Goal: Task Accomplishment & Management: Manage account settings

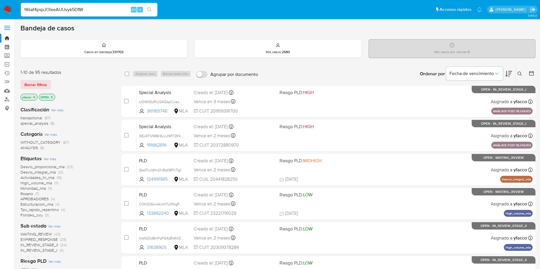
type input "96iaf4pspJOleeAUUvyk5D1W"
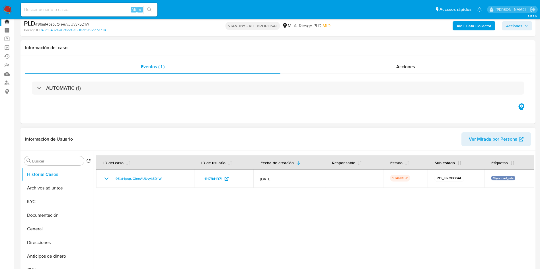
select select "10"
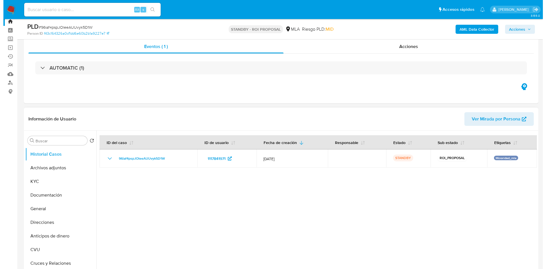
scroll to position [43, 0]
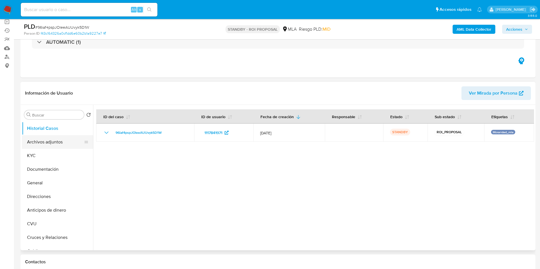
click at [43, 143] on button "Archivos adjuntos" at bounding box center [55, 142] width 67 height 14
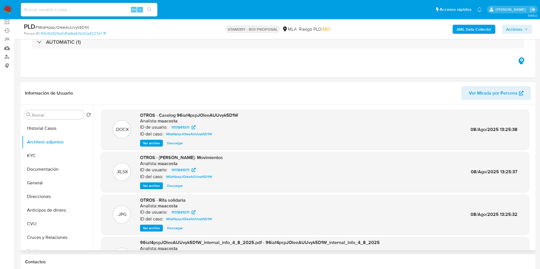
click at [148, 143] on span "Ver archivo" at bounding box center [151, 144] width 17 height 6
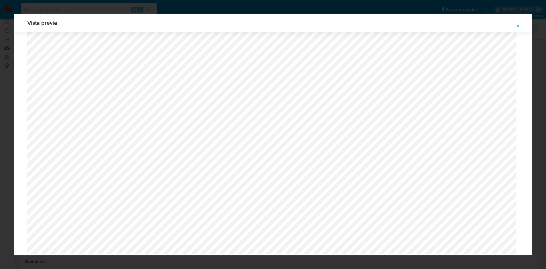
scroll to position [434, 0]
click at [519, 26] on icon "Attachment preview" at bounding box center [518, 26] width 5 height 5
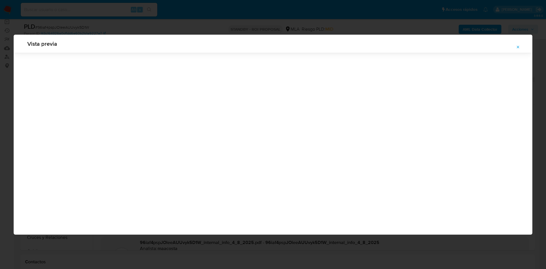
scroll to position [0, 0]
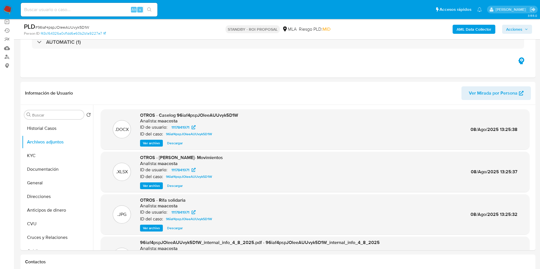
click at [88, 9] on input at bounding box center [89, 9] width 137 height 7
paste input "96iaf4pspJOleeAUUvyk5D1W"
type input "96iaf4pspJOleeAUUvyk5D1W"
click at [152, 141] on span "Ver archivo" at bounding box center [151, 144] width 17 height 6
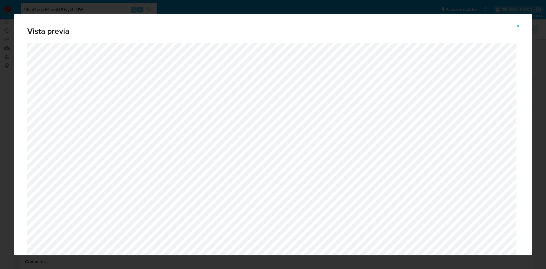
scroll to position [159, 0]
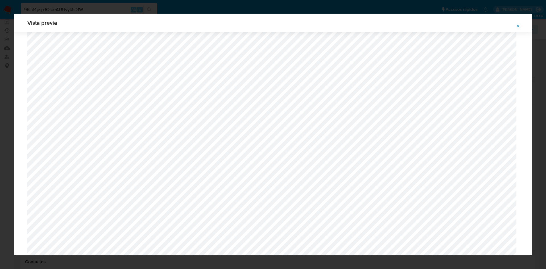
click at [516, 24] on icon "Attachment preview" at bounding box center [518, 26] width 5 height 5
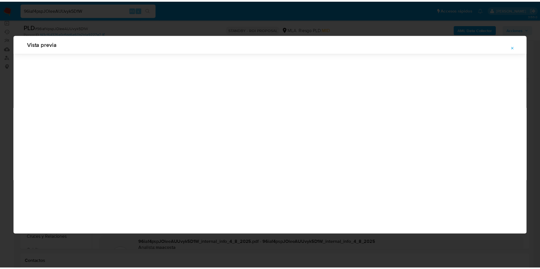
scroll to position [0, 0]
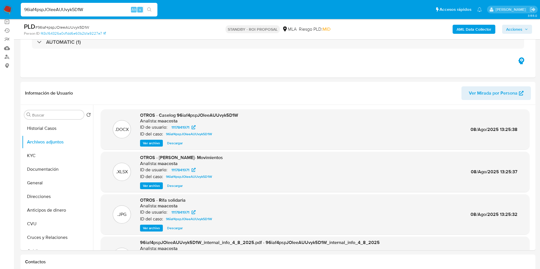
click at [102, 13] on input "96iaf4pspJOleeAUUvyk5D1W" at bounding box center [89, 9] width 137 height 7
paste input "Qpiw63PysaOgDxE4joOdZra7"
type input "Qpiw63PysaOgDxE4joOdZra7"
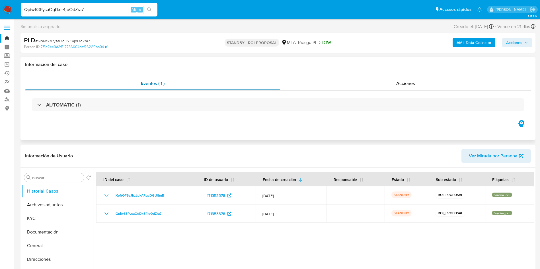
select select "10"
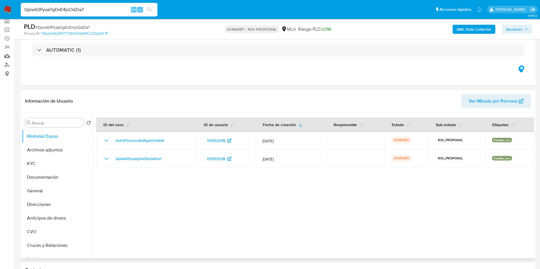
scroll to position [43, 0]
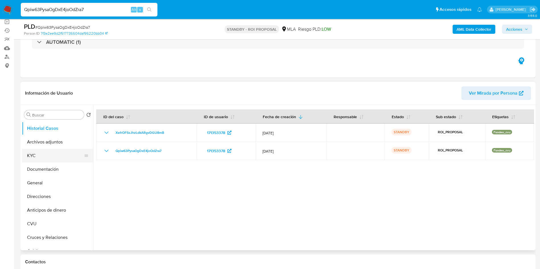
click at [45, 155] on button "KYC" at bounding box center [55, 156] width 67 height 14
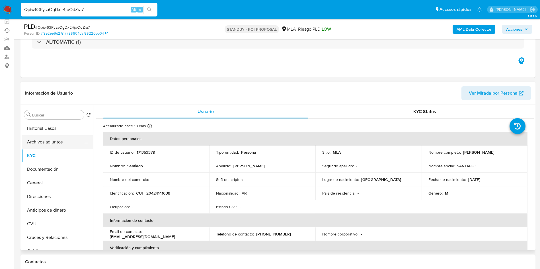
click at [59, 146] on button "Archivos adjuntos" at bounding box center [55, 142] width 67 height 14
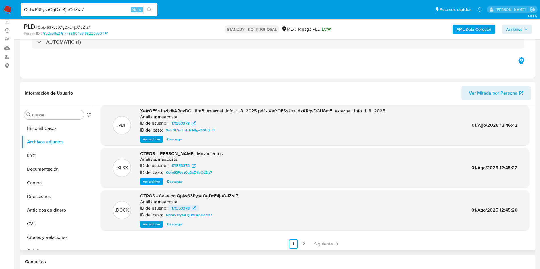
scroll to position [48, 0]
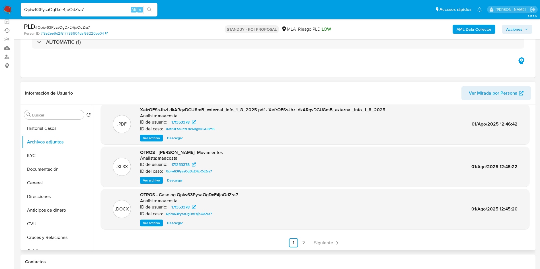
click at [148, 223] on span "Ver archivo" at bounding box center [151, 223] width 17 height 6
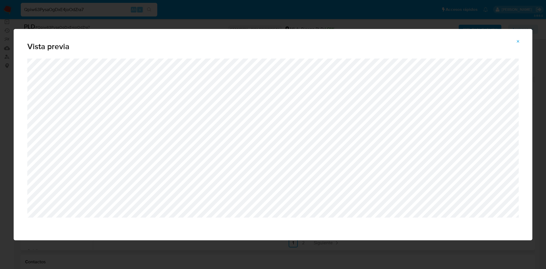
click at [518, 45] on span "Attachment preview" at bounding box center [518, 42] width 5 height 8
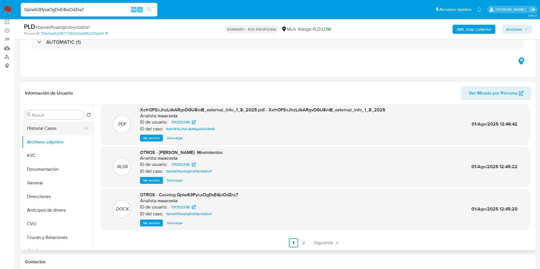
click at [53, 122] on button "Historial Casos" at bounding box center [55, 129] width 67 height 14
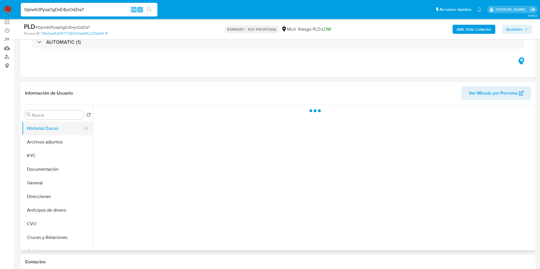
scroll to position [0, 0]
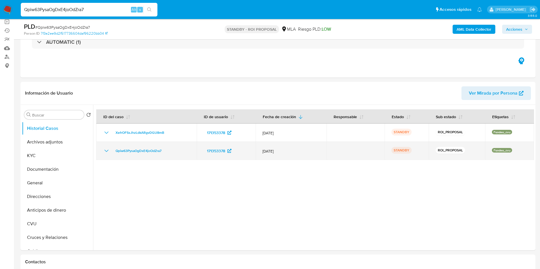
drag, startPoint x: 111, startPoint y: 152, endPoint x: 169, endPoint y: 155, distance: 57.2
click at [169, 155] on td "Qpiw63PysaOgDxE4joOdZra7" at bounding box center [146, 151] width 100 height 18
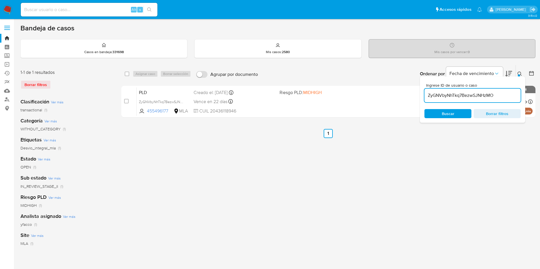
click at [496, 97] on input "ZyGNVbyNhTkq7BezwSJNHzMO" at bounding box center [472, 95] width 96 height 7
paste input "Qpiw63PysaOgDxE4joOdZra7"
type input "Qpiw63PysaOgDxE4joOdZra7"
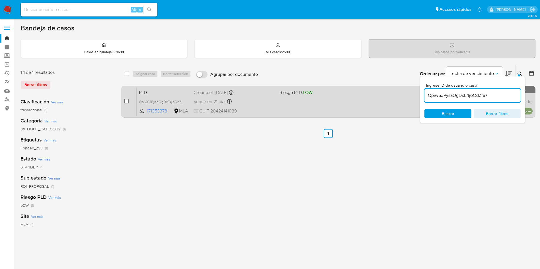
click at [127, 101] on input "checkbox" at bounding box center [126, 101] width 5 height 5
checkbox input "true"
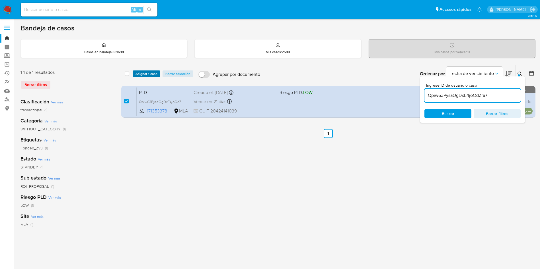
click at [139, 75] on span "Asignar 1 caso" at bounding box center [146, 74] width 22 height 6
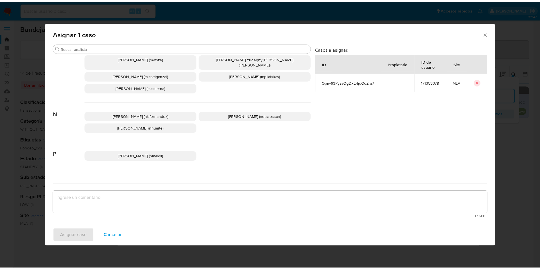
scroll to position [508, 0]
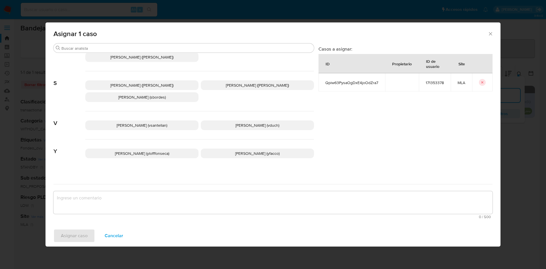
click at [239, 151] on span "Yesica Paola Facco (yfacco)" at bounding box center [257, 154] width 44 height 6
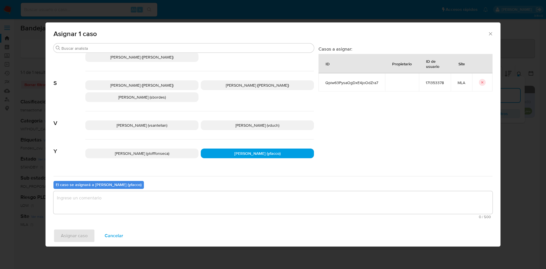
drag, startPoint x: 173, startPoint y: 219, endPoint x: 164, endPoint y: 205, distance: 16.5
click at [172, 219] on div "El caso se asignará a Yesica Paola Facco (yfacco) 0 / 500 500 caracteres restan…" at bounding box center [272, 198] width 439 height 45
click at [164, 205] on textarea "assign-modal" at bounding box center [272, 202] width 439 height 23
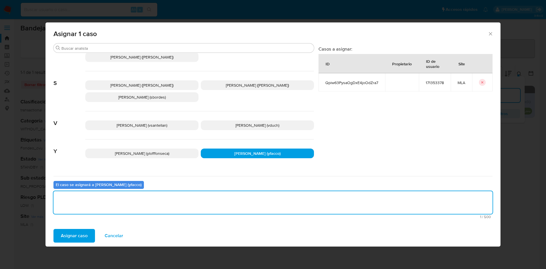
click at [82, 237] on span "Asignar caso" at bounding box center [74, 236] width 27 height 13
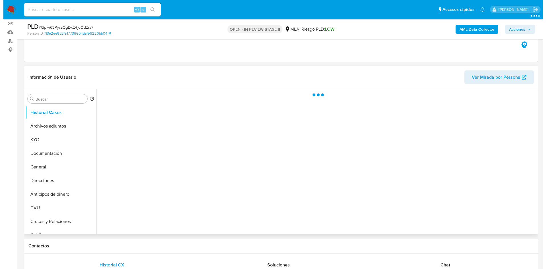
scroll to position [85, 0]
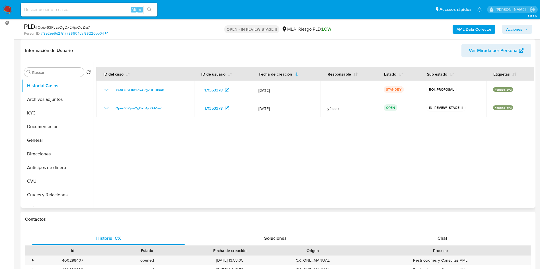
select select "10"
click at [48, 98] on button "Archivos adjuntos" at bounding box center [55, 100] width 67 height 14
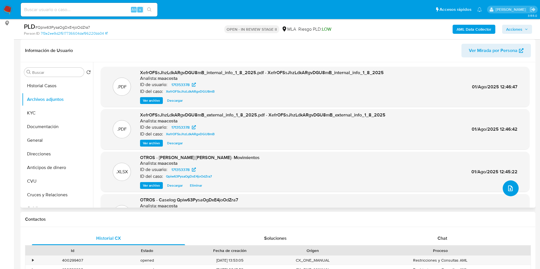
click at [507, 193] on button "upload-file" at bounding box center [510, 189] width 16 height 16
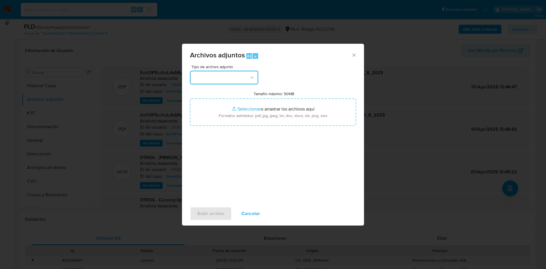
click at [213, 76] on button "button" at bounding box center [224, 78] width 68 height 14
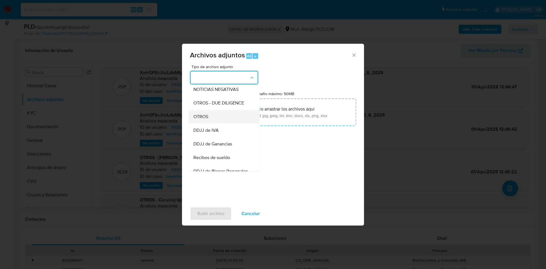
click at [211, 123] on div "OTROS" at bounding box center [222, 117] width 58 height 14
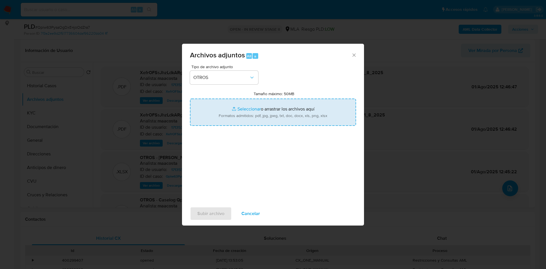
click at [251, 108] on input "Tamaño máximo: 50MB Seleccionar archivos" at bounding box center [273, 112] width 166 height 27
click at [240, 112] on input "Tamaño máximo: 50MB Seleccionar archivos" at bounding box center [273, 112] width 166 height 27
type input "C:\fakepath\Caselog Qpiw63PysaOgDxE4joOdZra7 v2.docx"
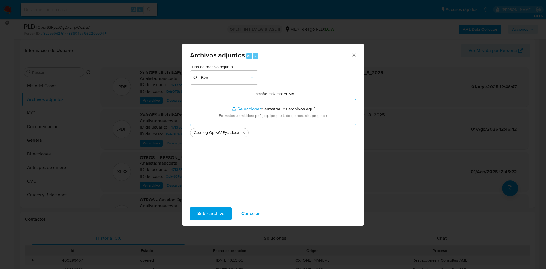
click at [215, 215] on span "Subir archivo" at bounding box center [210, 214] width 27 height 13
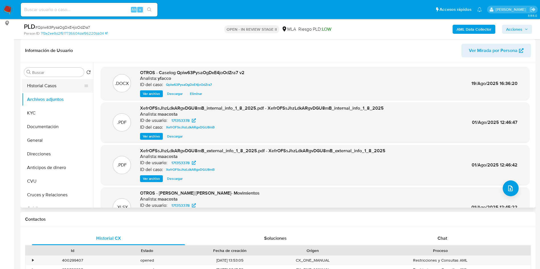
click at [44, 84] on button "Historial Casos" at bounding box center [55, 86] width 67 height 14
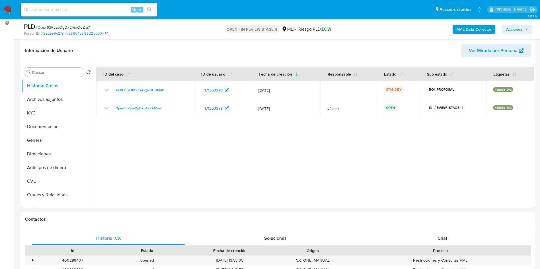
click at [518, 31] on span "Acciones" at bounding box center [514, 29] width 16 height 9
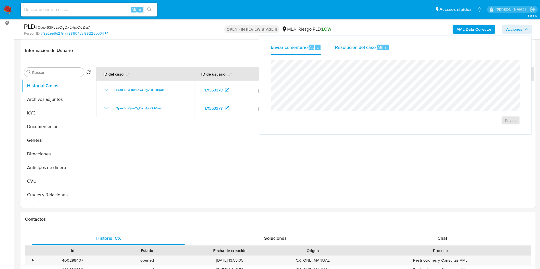
drag, startPoint x: 359, startPoint y: 43, endPoint x: 357, endPoint y: 54, distance: 11.5
click at [358, 44] on div "Resolución del caso Alt r" at bounding box center [362, 47] width 54 height 15
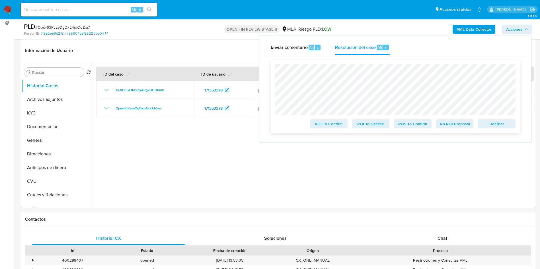
click at [405, 122] on span "ROS To Confirm" at bounding box center [413, 124] width 30 height 8
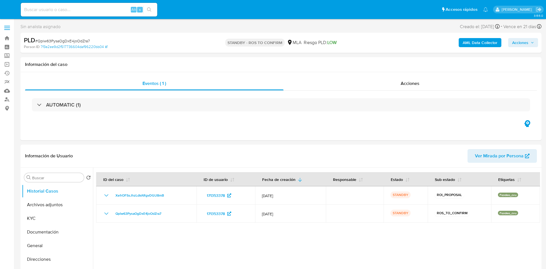
select select "10"
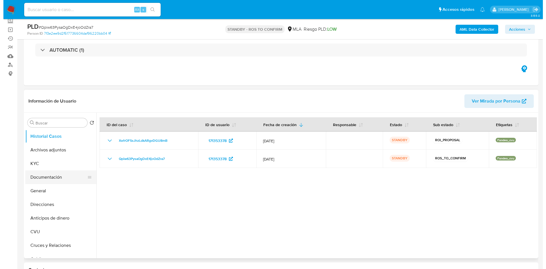
scroll to position [43, 0]
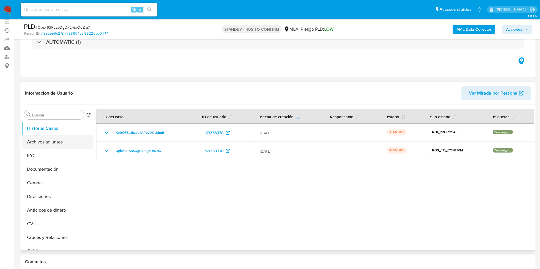
click at [48, 143] on button "Archivos adjuntos" at bounding box center [55, 142] width 67 height 14
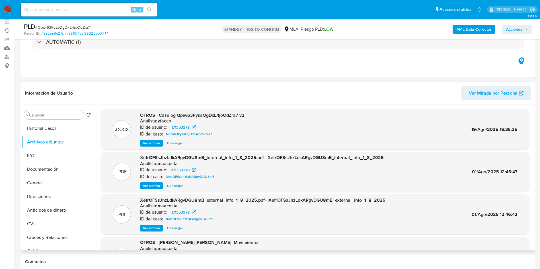
click at [146, 138] on div "OTROS - Caselog Qpiw63PysaOgDxE4joOdZra7 v2 Analista: yfacco ID de usuario: 171…" at bounding box center [192, 129] width 104 height 35
click at [150, 144] on span "Ver archivo" at bounding box center [151, 144] width 17 height 6
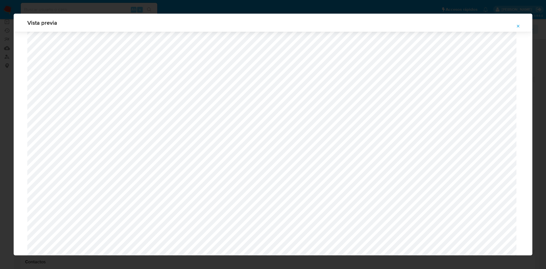
scroll to position [202, 0]
click at [521, 27] on button "Attachment preview" at bounding box center [518, 26] width 13 height 9
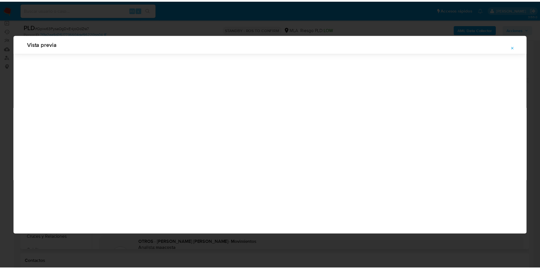
scroll to position [0, 0]
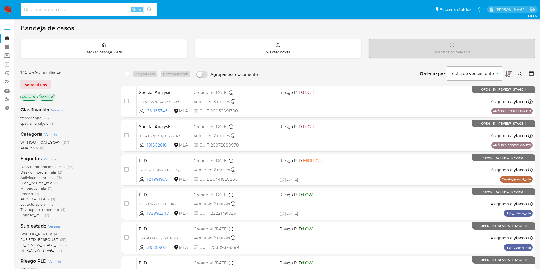
click at [116, 9] on input at bounding box center [89, 9] width 137 height 7
paste input "sQJorRdQEDJR4b7M6ZinRnSv"
type input "sQJorRdQEDJR4b7M6ZinRnSv"
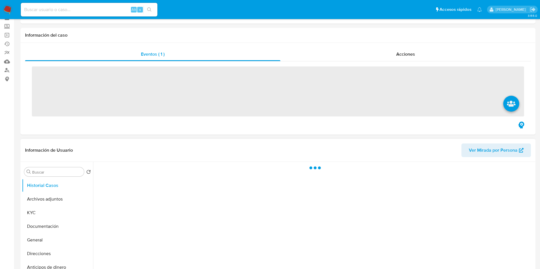
scroll to position [43, 0]
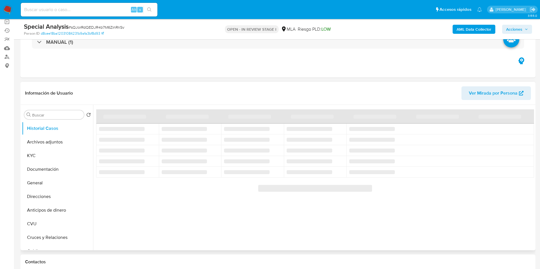
select select "10"
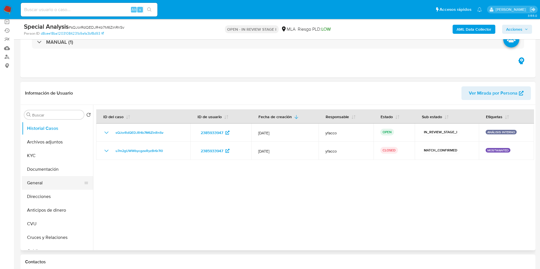
click at [54, 180] on button "General" at bounding box center [55, 183] width 67 height 14
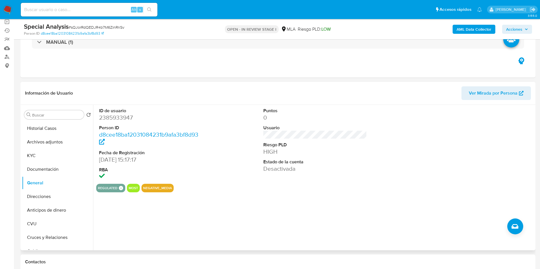
click at [115, 115] on dd "2385933947" at bounding box center [151, 118] width 104 height 8
copy dd "2385933947"
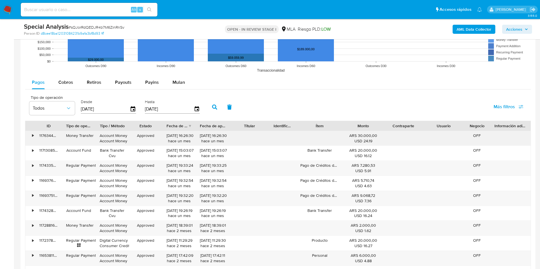
scroll to position [597, 0]
click at [175, 82] on span "Mulan" at bounding box center [178, 82] width 13 height 7
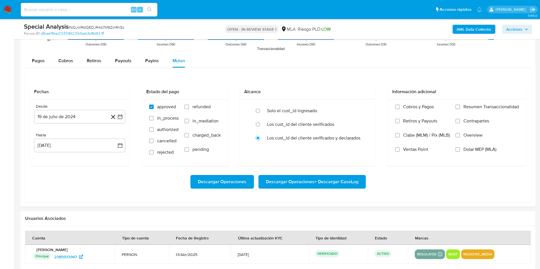
scroll to position [618, 0]
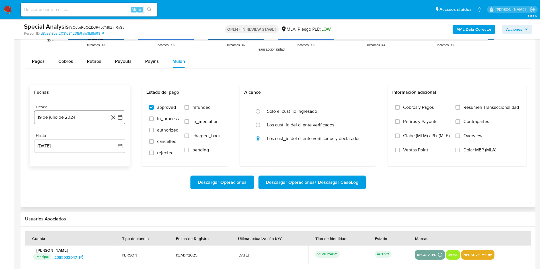
click at [77, 117] on button "19 de julio de 2024" at bounding box center [79, 118] width 91 height 14
click at [81, 137] on span "julio 2024" at bounding box center [76, 138] width 21 height 6
click at [114, 137] on icon "Año siguiente" at bounding box center [113, 138] width 7 height 7
click at [50, 162] on button "ene" at bounding box center [55, 158] width 16 height 9
click at [65, 160] on button "1" at bounding box center [68, 158] width 9 height 9
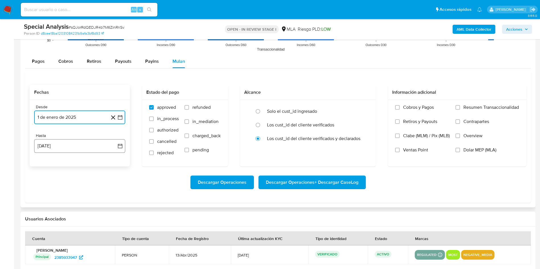
click at [74, 152] on button "19 [PERSON_NAME] de 2025" at bounding box center [79, 146] width 91 height 14
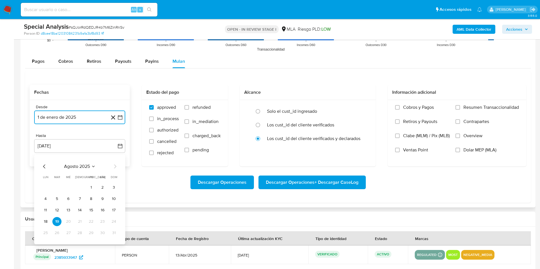
click at [46, 167] on icon "Mes anterior" at bounding box center [44, 166] width 7 height 7
click at [80, 236] on button "31" at bounding box center [79, 233] width 9 height 9
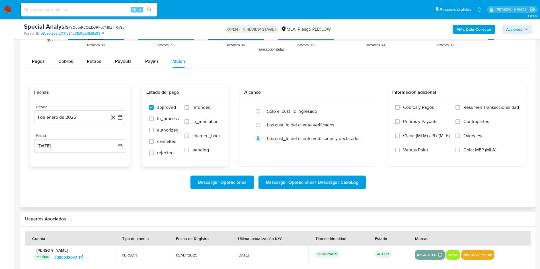
click at [207, 108] on span "refunded" at bounding box center [201, 108] width 18 height 6
click at [189, 108] on input "refunded" at bounding box center [186, 107] width 5 height 5
checkbox input "true"
click at [465, 150] on span "Dolar MEP (MLA)" at bounding box center [479, 150] width 33 height 6
click at [460, 150] on input "Dolar MEP (MLA)" at bounding box center [457, 150] width 5 height 5
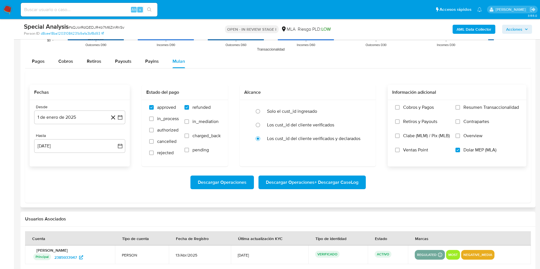
click at [329, 179] on span "Descargar Operaciones + Descargar CaseLog" at bounding box center [312, 182] width 92 height 13
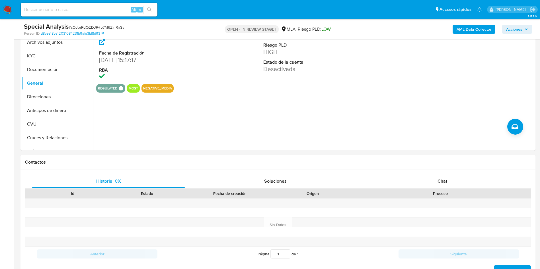
scroll to position [63, 0]
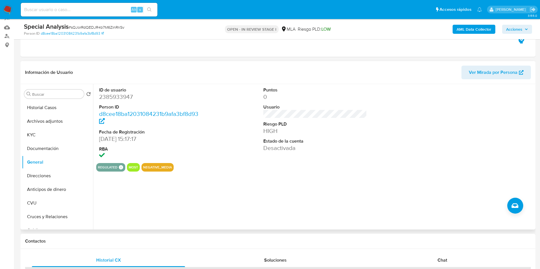
click at [121, 94] on dd "2385933947" at bounding box center [151, 97] width 104 height 8
copy dd "2385933947"
click at [115, 94] on dd "2385933947" at bounding box center [151, 97] width 104 height 8
click at [116, 94] on dd "2385933947" at bounding box center [151, 97] width 104 height 8
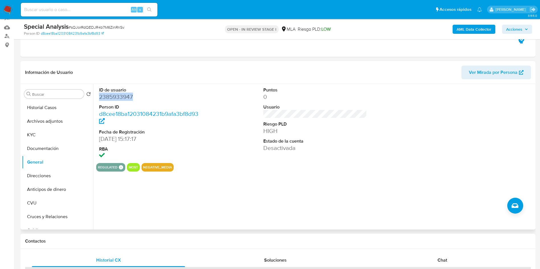
click at [116, 94] on dd "2385933947" at bounding box center [151, 97] width 104 height 8
copy dd "2385933947"
click at [125, 93] on dd "2385933947" at bounding box center [151, 97] width 104 height 8
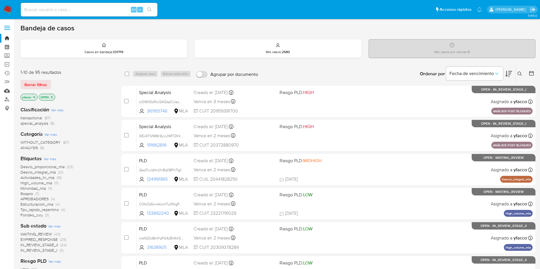
click at [7, 89] on link "Mulan" at bounding box center [34, 90] width 68 height 9
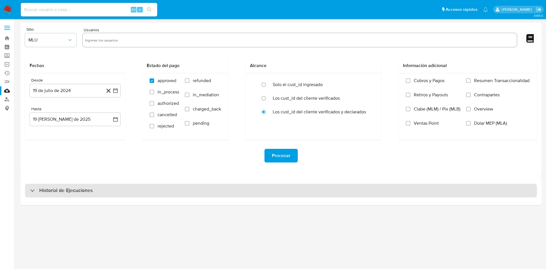
click at [97, 186] on div "Historial de Ejecuciones" at bounding box center [281, 191] width 512 height 14
select select "10"
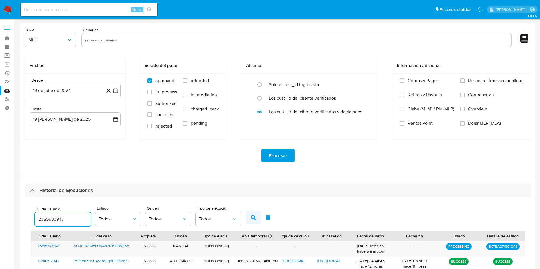
type input "2385933947"
click at [248, 218] on button "button" at bounding box center [253, 218] width 15 height 14
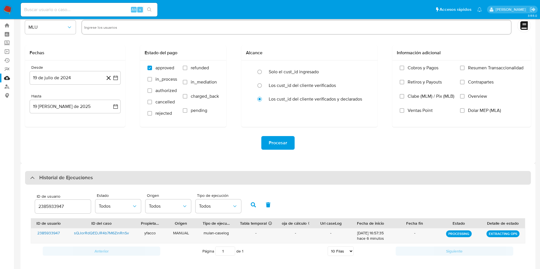
scroll to position [20, 0]
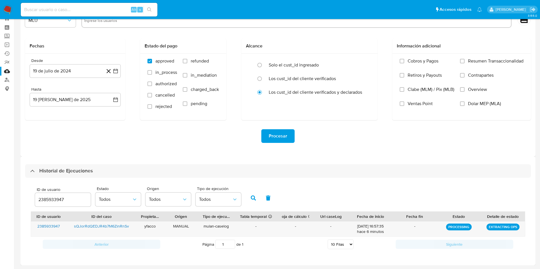
click at [350, 140] on div "Procesar" at bounding box center [277, 136] width 505 height 14
click at [248, 198] on button "button" at bounding box center [253, 198] width 15 height 14
click at [73, 197] on input "2385933947" at bounding box center [63, 199] width 56 height 7
click at [256, 198] on button "button" at bounding box center [253, 198] width 15 height 14
click at [308, 192] on div "ID de usuario 2385933947 Estado Todos Origen Todos Tipo de ejecución Todos" at bounding box center [278, 198] width 494 height 28
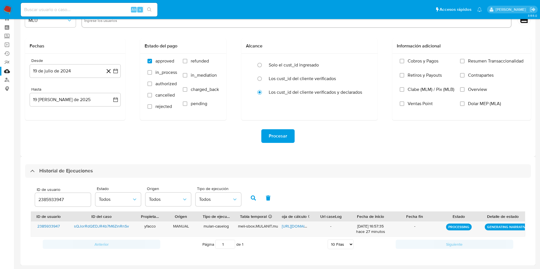
click at [253, 199] on icon "button" at bounding box center [253, 198] width 5 height 5
click at [74, 199] on input "2385933947" at bounding box center [63, 199] width 56 height 7
click at [251, 197] on icon "button" at bounding box center [253, 198] width 5 height 5
drag, startPoint x: 68, startPoint y: 199, endPoint x: 5, endPoint y: 188, distance: 63.9
click at [5, 188] on section "Bandeja Tablero Screening Búsqueda en Listas Watchlist Herramientas Operaciones…" at bounding box center [270, 124] width 540 height 289
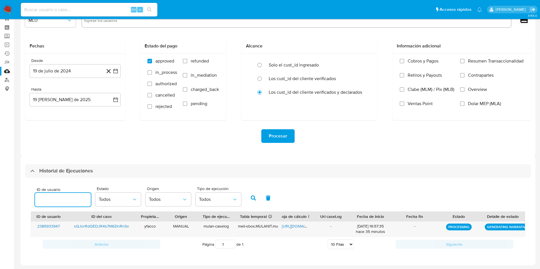
paste input "1572722248"
type input "1572722248"
click at [251, 197] on icon "button" at bounding box center [253, 198] width 5 height 5
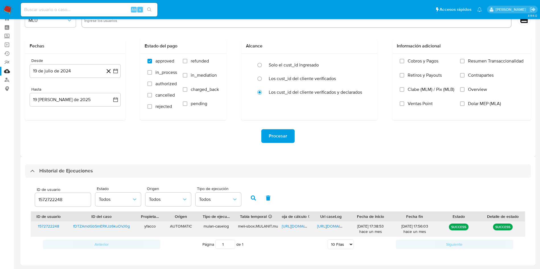
click at [295, 226] on span "https://docs.google.com/spreadsheets/d/1LvvDRKdegnCrgUfFcS-ECRicyVULTQd-EKth_ss…" at bounding box center [301, 227] width 39 height 6
click at [329, 225] on span "https://docs.google.com/document/d/1KF3YHukWETGWoPTsHs9RFcgZT3bfS9eJnem9wRcTVTA…" at bounding box center [336, 227] width 39 height 6
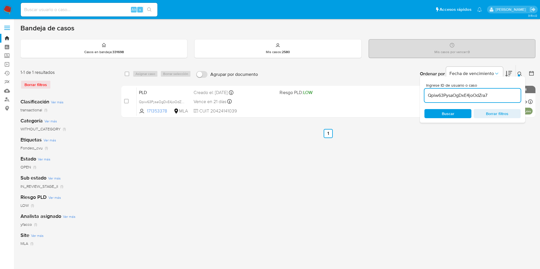
click at [494, 95] on input "Qpiw63PysaOgDxE4joOdZra7" at bounding box center [472, 95] width 96 height 7
type input "fDTZAmdGbSmERKJz6kuOVJ0g"
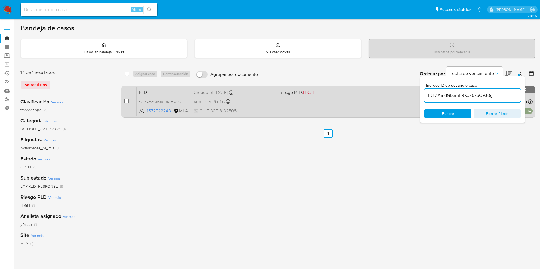
click at [127, 100] on input "checkbox" at bounding box center [126, 101] width 5 height 5
checkbox input "true"
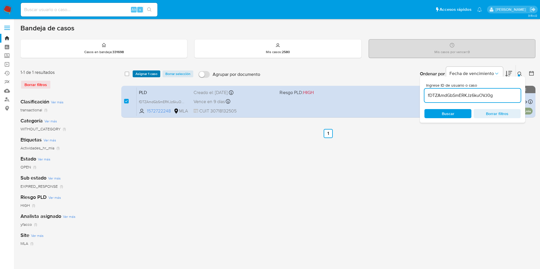
click at [141, 75] on span "Asignar 1 caso" at bounding box center [146, 74] width 22 height 6
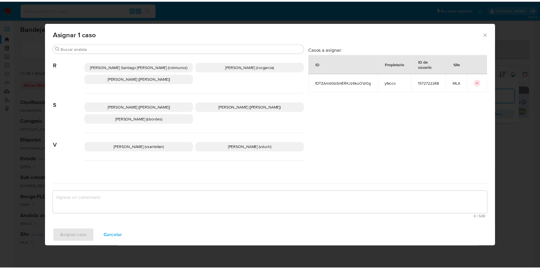
scroll to position [508, 0]
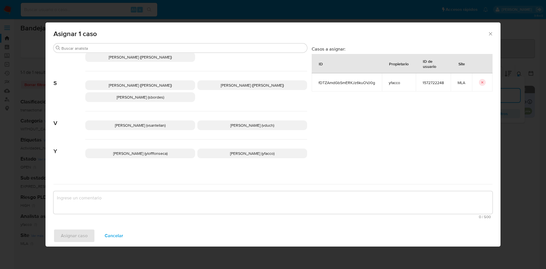
click at [267, 152] on p "Yesica Paola Facco (yfacco)" at bounding box center [252, 154] width 110 height 10
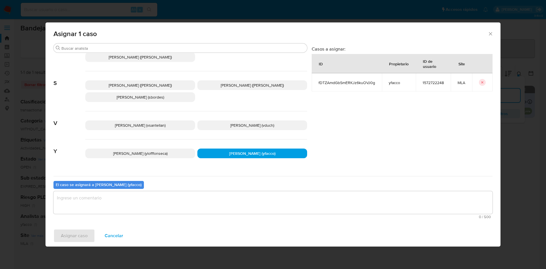
click at [215, 188] on div "El caso se asignará a Yesica Paola Facco (yfacco) 0 / 500 500 caracteres restan…" at bounding box center [272, 198] width 439 height 45
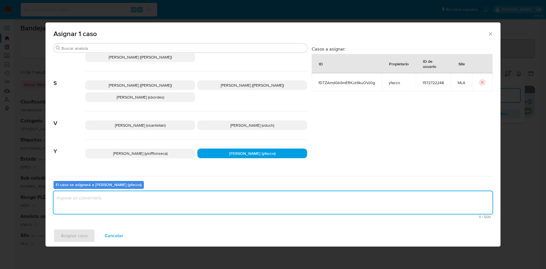
click at [197, 197] on textarea "assign-modal" at bounding box center [272, 202] width 439 height 23
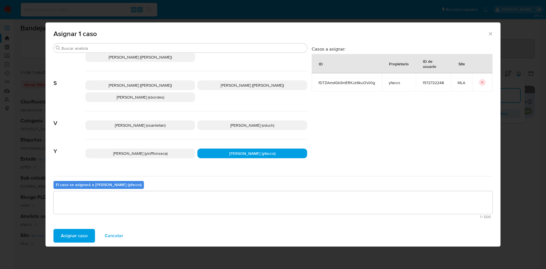
click at [73, 236] on span "Asignar caso" at bounding box center [74, 236] width 27 height 13
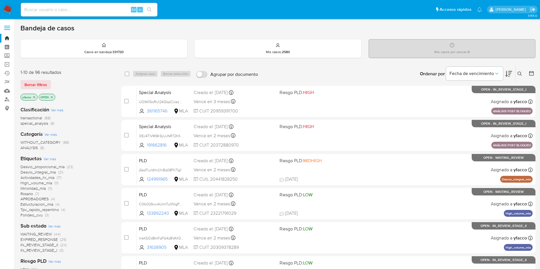
click at [67, 14] on div "Alt s" at bounding box center [89, 10] width 137 height 14
click at [69, 9] on input at bounding box center [89, 9] width 137 height 7
paste input "fDTZAmdGbSmERKJz6kuOVJ0g"
type input "fDTZAmdGbSmERKJz6kuOVJ0g"
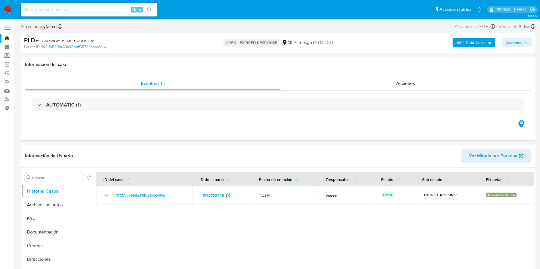
select select "10"
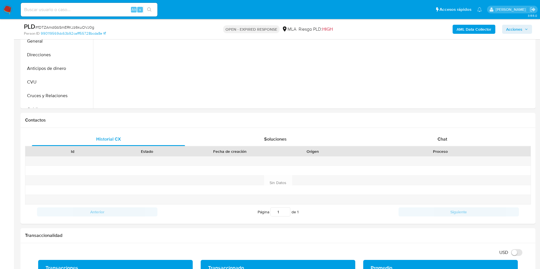
scroll to position [187, 0]
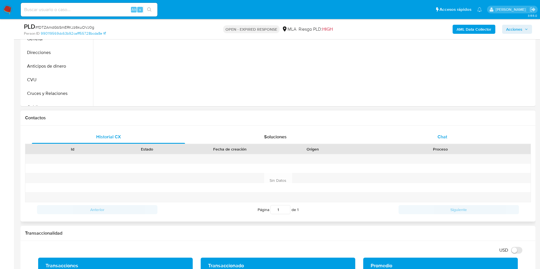
click at [425, 144] on div "Chat" at bounding box center [441, 137] width 153 height 14
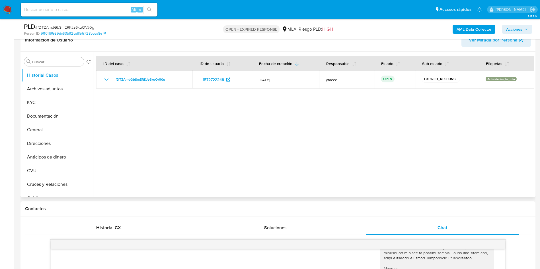
scroll to position [94, 0]
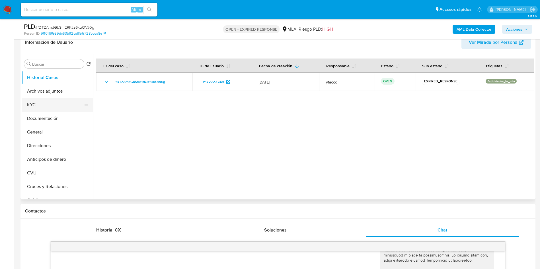
click at [57, 101] on button "KYC" at bounding box center [55, 105] width 67 height 14
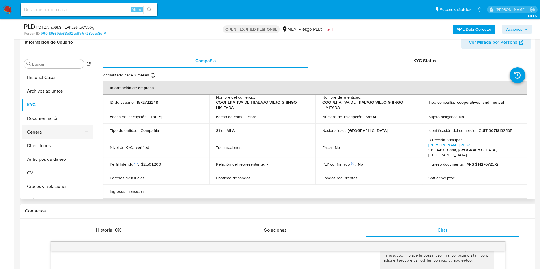
click at [55, 131] on button "General" at bounding box center [55, 132] width 67 height 14
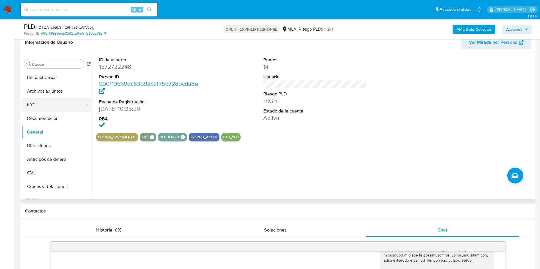
click at [40, 106] on button "KYC" at bounding box center [55, 105] width 67 height 14
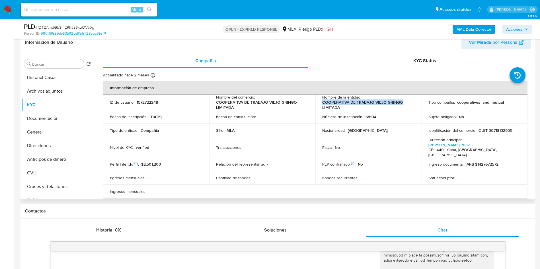
drag, startPoint x: 321, startPoint y: 102, endPoint x: 403, endPoint y: 102, distance: 82.5
click at [403, 102] on p "COOPERATIVA DE TRABAJO VIEJO GRINGO LIMITADA" at bounding box center [367, 105] width 90 height 10
copy p "COOPERATIVA DE TRABAJO VIEJO GRINGO"
click at [47, 143] on button "Direcciones" at bounding box center [55, 146] width 67 height 14
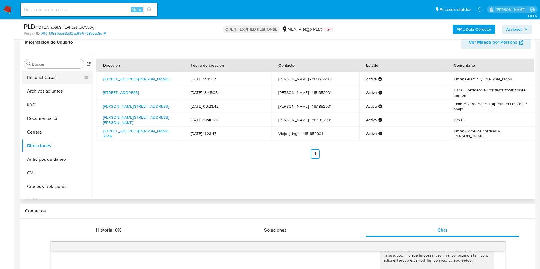
click at [45, 80] on button "Historial Casos" at bounding box center [55, 78] width 67 height 14
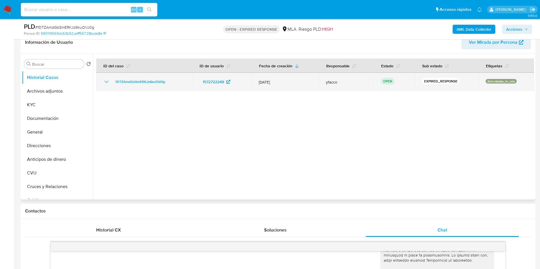
drag, startPoint x: 112, startPoint y: 84, endPoint x: 167, endPoint y: 83, distance: 55.2
click at [167, 83] on div "fDTZAmdGbSmERKJz6kuOVJ0g" at bounding box center [144, 82] width 82 height 7
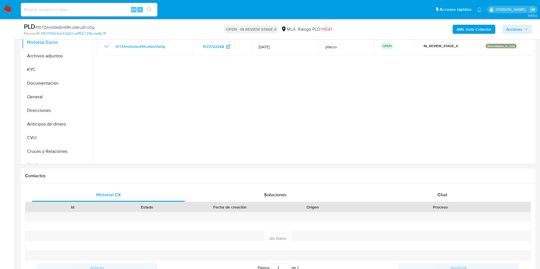
select select "10"
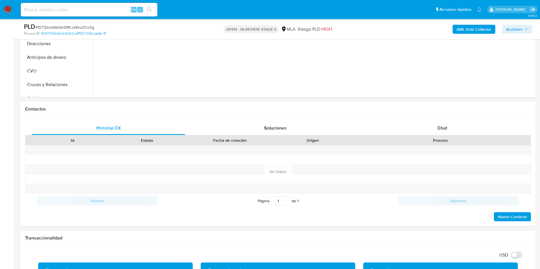
scroll to position [203, 0]
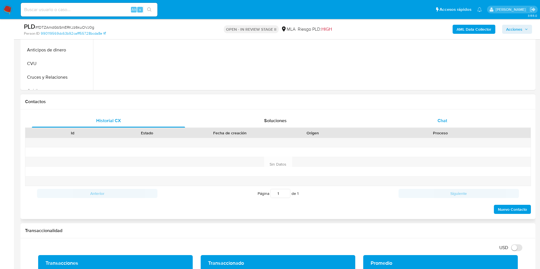
click at [450, 114] on div "Chat" at bounding box center [441, 121] width 153 height 14
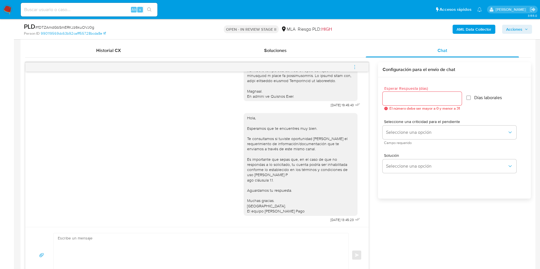
scroll to position [279, 0]
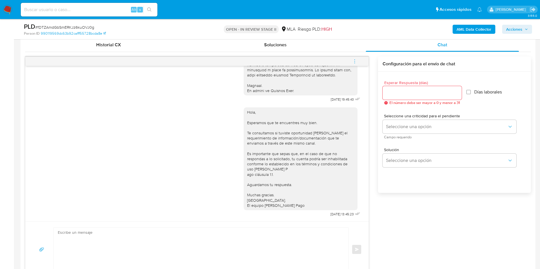
click at [353, 62] on icon "menu-action" at bounding box center [354, 61] width 5 height 5
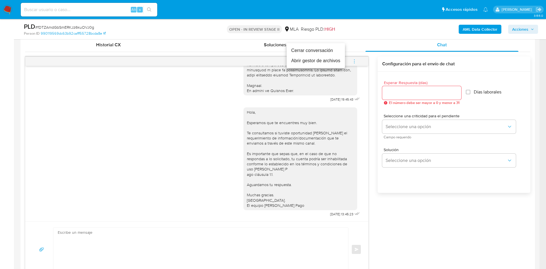
click at [311, 49] on li "Cerrar conversación" at bounding box center [316, 51] width 58 height 10
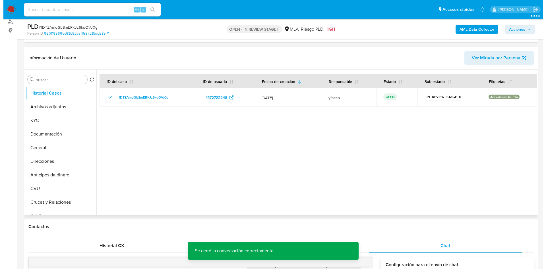
scroll to position [77, 0]
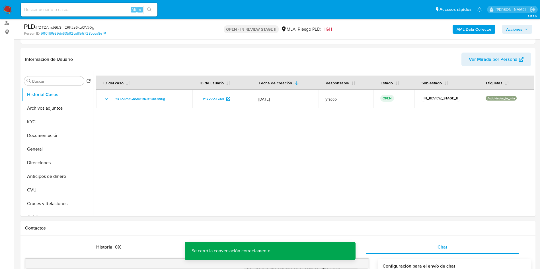
click at [464, 32] on b "AML Data Collector" at bounding box center [473, 29] width 35 height 9
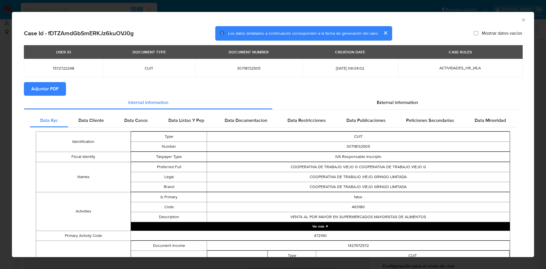
click at [53, 85] on span "Adjuntar PDF" at bounding box center [44, 89] width 27 height 13
click at [521, 18] on icon "Cerrar ventana" at bounding box center [524, 20] width 6 height 6
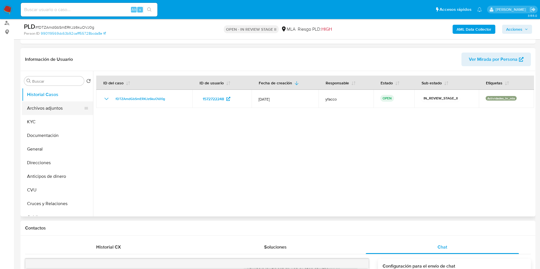
click at [59, 103] on button "Archivos adjuntos" at bounding box center [55, 109] width 67 height 14
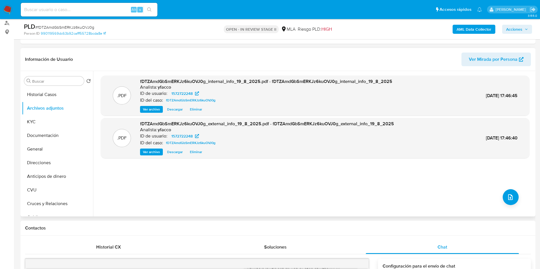
click at [513, 205] on div ".PDF fDTZAmdGbSmERKJz6kuOVJ0g_internal_info_19_8_2025.pdf - fDTZAmdGbSmERKJz6ku…" at bounding box center [315, 144] width 428 height 137
click at [510, 201] on button "upload-file" at bounding box center [510, 197] width 16 height 16
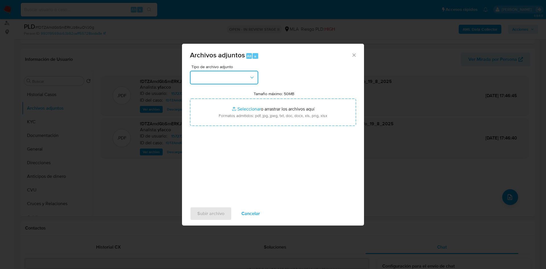
click at [243, 84] on button "button" at bounding box center [224, 78] width 68 height 14
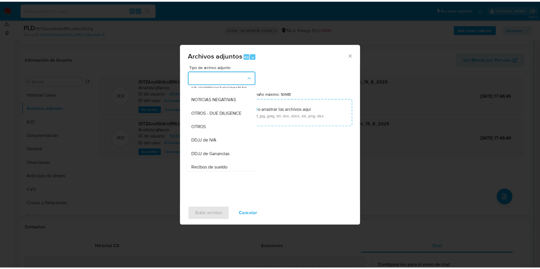
scroll to position [82, 0]
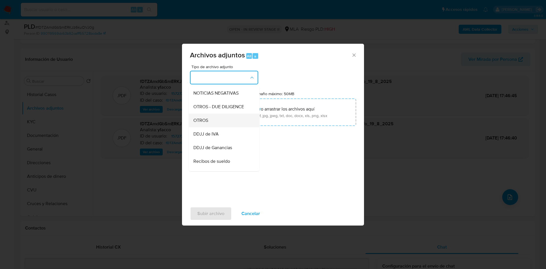
click at [218, 127] on div "OTROS" at bounding box center [222, 121] width 58 height 14
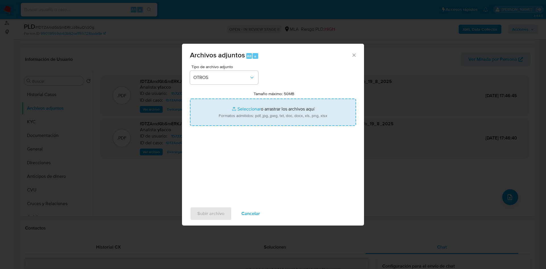
click at [251, 104] on input "Tamaño máximo: 50MB Seleccionar archivos" at bounding box center [273, 112] width 166 height 27
type input "C:\fakepath\Caselog fDTZAmdGbSmERKJz6kuOVJ0g_2025_07_17_16_55_42.docx"
click at [241, 104] on input "Tamaño máximo: 50MB Seleccionar archivos" at bounding box center [273, 112] width 166 height 27
type input "C:\fakepath\Movimientos 1572722248.xlsx"
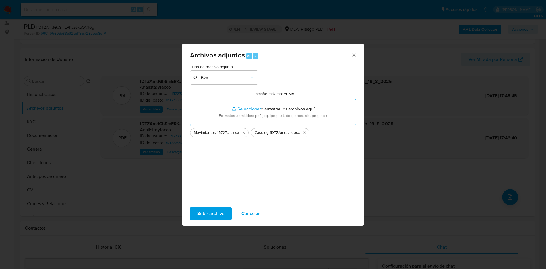
click at [217, 212] on span "Subir archivo" at bounding box center [210, 214] width 27 height 13
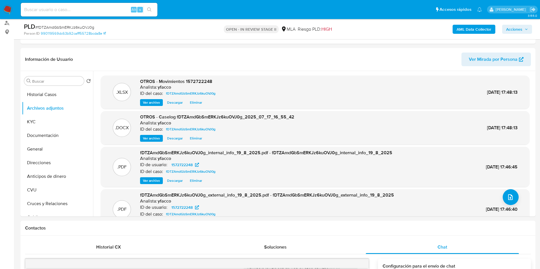
click at [517, 26] on span "Acciones" at bounding box center [514, 29] width 16 height 9
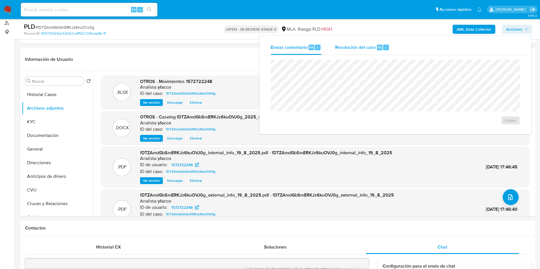
click at [383, 49] on div "r" at bounding box center [386, 48] width 6 height 6
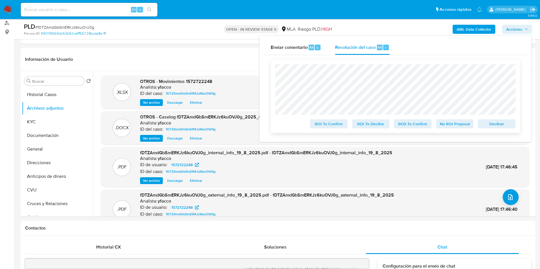
click at [455, 128] on span "No ROI Proposal" at bounding box center [455, 124] width 30 height 8
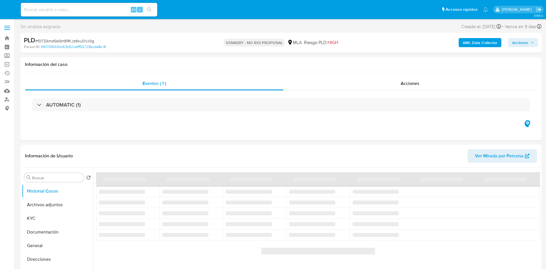
select select "10"
